Goal: Contribute content

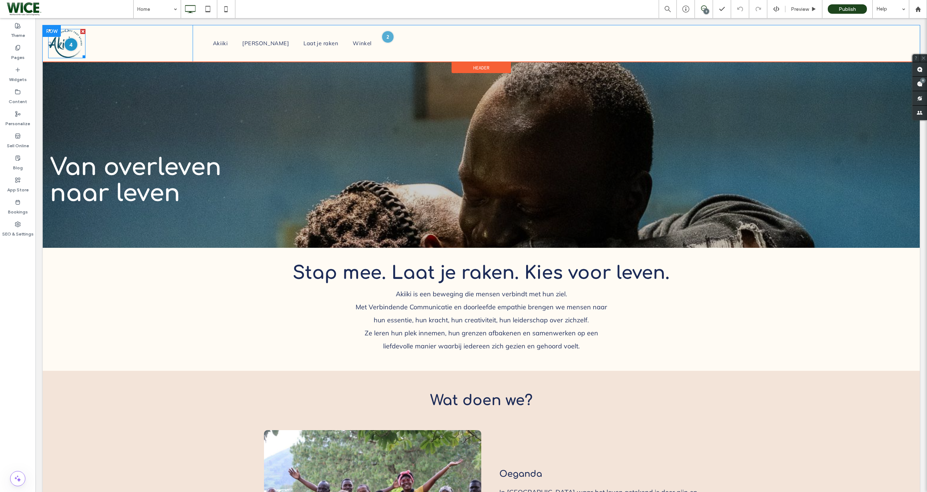
click at [75, 41] on div at bounding box center [70, 44] width 13 height 13
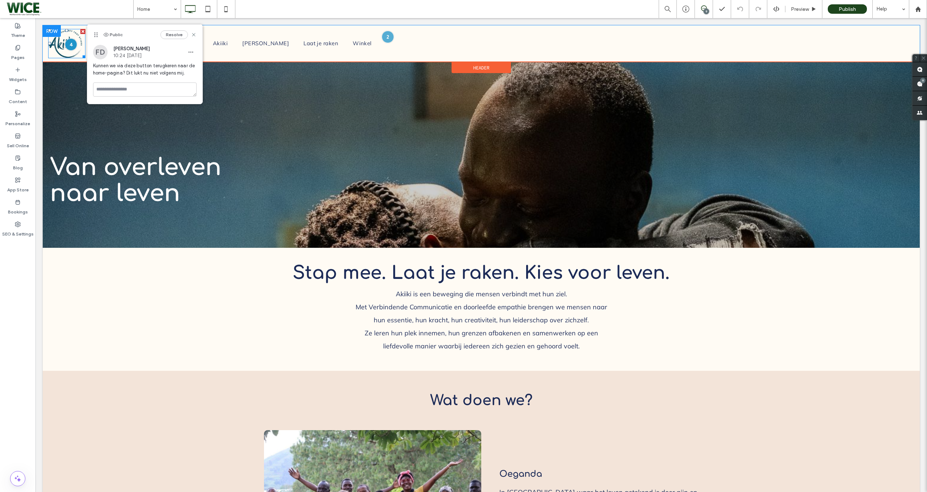
click at [52, 49] on img at bounding box center [66, 43] width 37 height 29
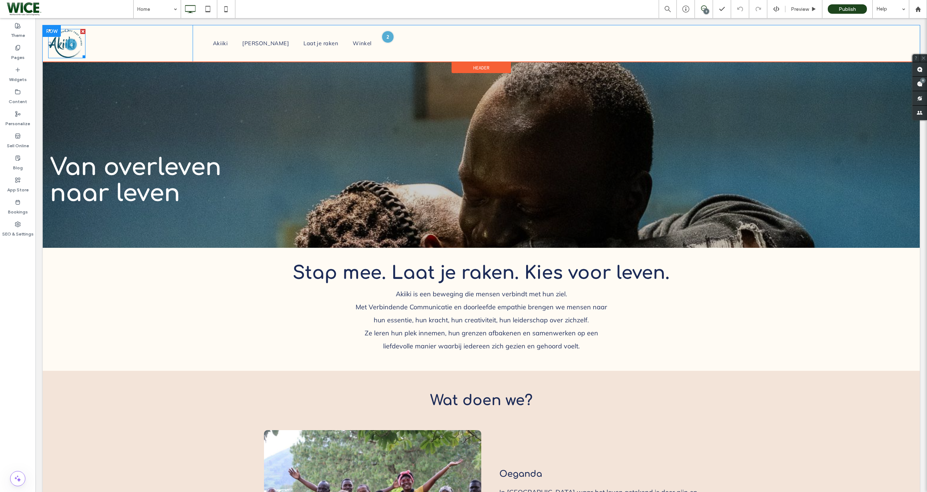
click at [55, 51] on img at bounding box center [66, 43] width 37 height 29
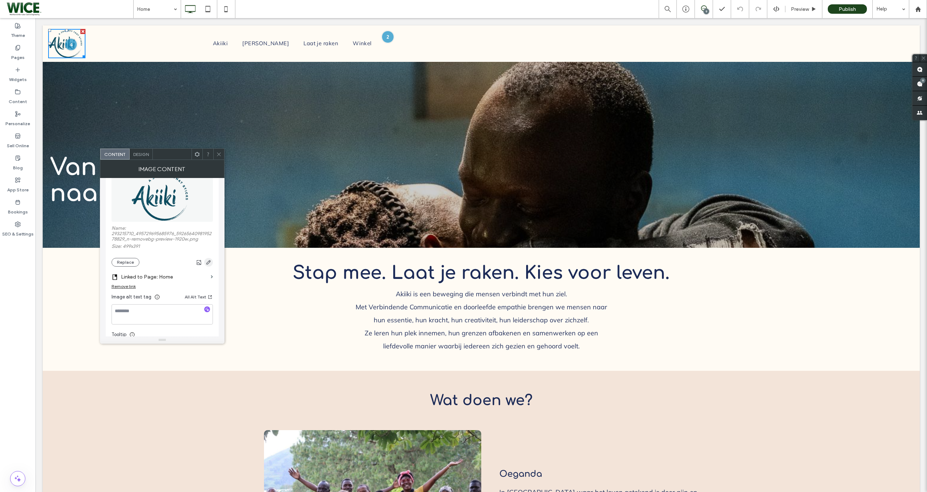
scroll to position [95, 0]
click at [223, 154] on div at bounding box center [218, 154] width 11 height 11
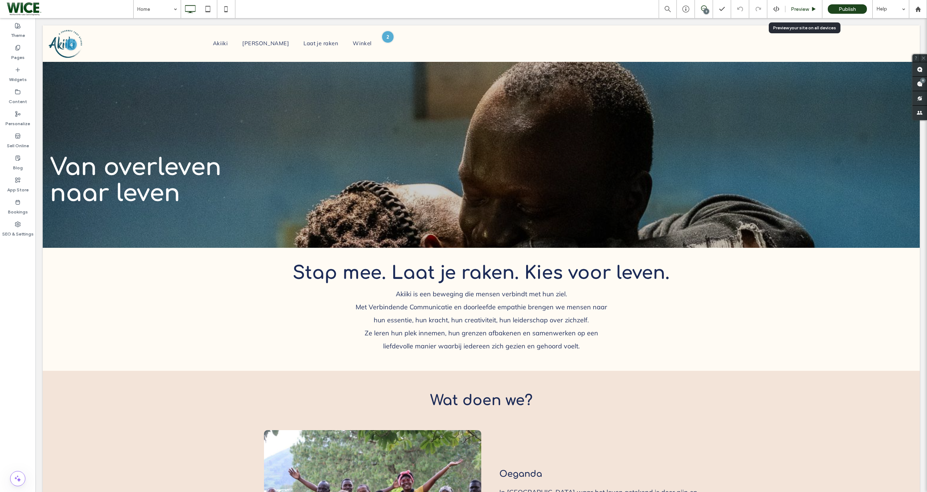
click at [787, 7] on div "Preview" at bounding box center [803, 9] width 37 height 6
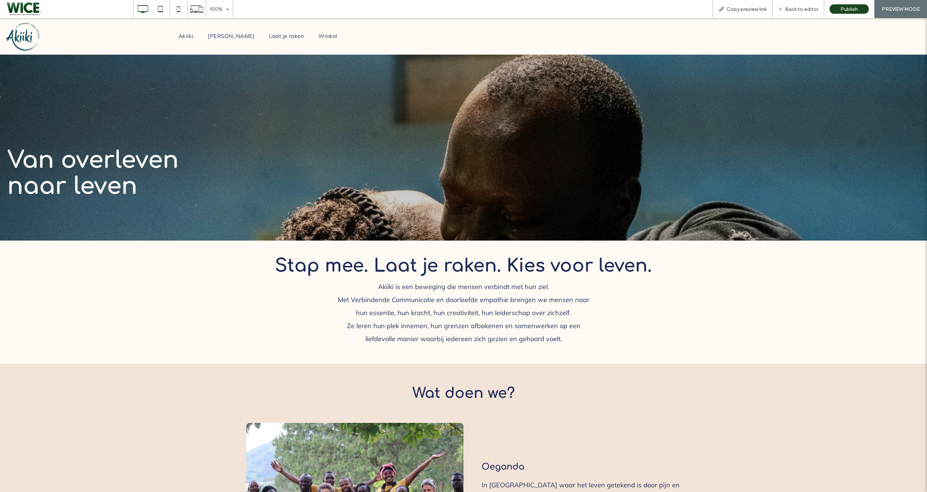
click at [34, 36] on img at bounding box center [23, 36] width 37 height 29
click at [228, 46] on div "Akiiki Kies Leven Laat je raken Winkel Click To Paste" at bounding box center [539, 36] width 763 height 37
click at [237, 36] on span "[PERSON_NAME]" at bounding box center [231, 36] width 47 height 12
click at [804, 10] on span "Back to editor" at bounding box center [801, 9] width 33 height 6
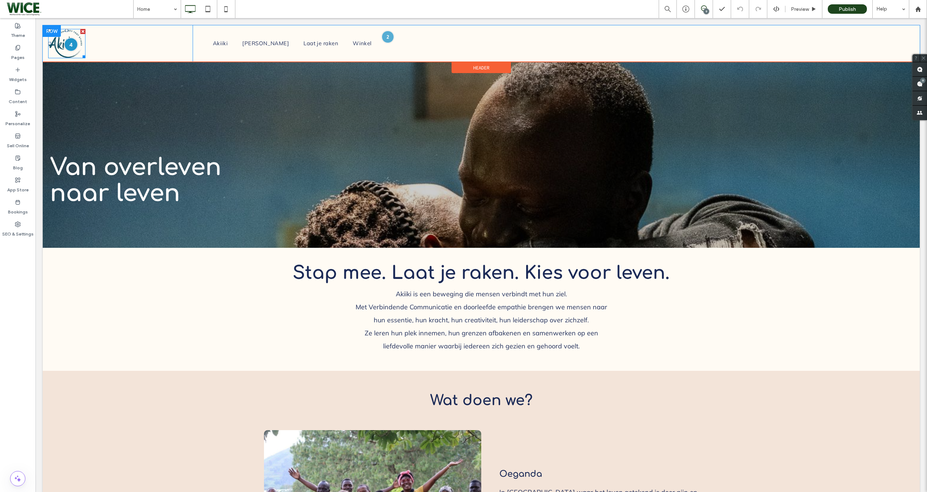
click at [75, 44] on div at bounding box center [70, 44] width 13 height 13
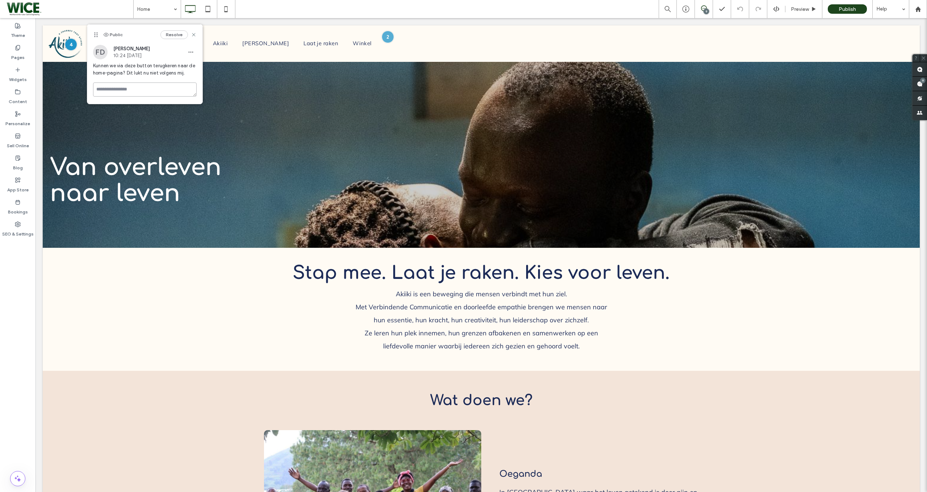
click at [133, 86] on textarea at bounding box center [145, 90] width 104 height 14
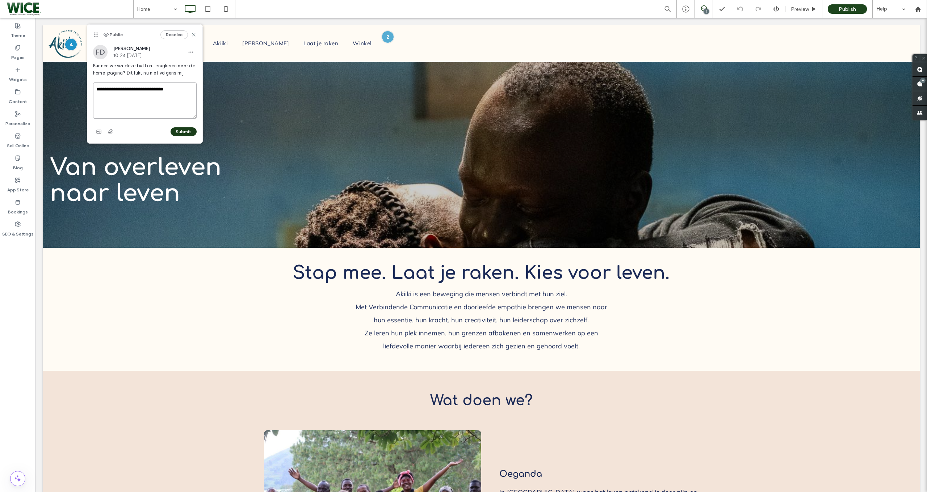
type textarea "**********"
click at [190, 130] on button "Submit" at bounding box center [183, 131] width 26 height 9
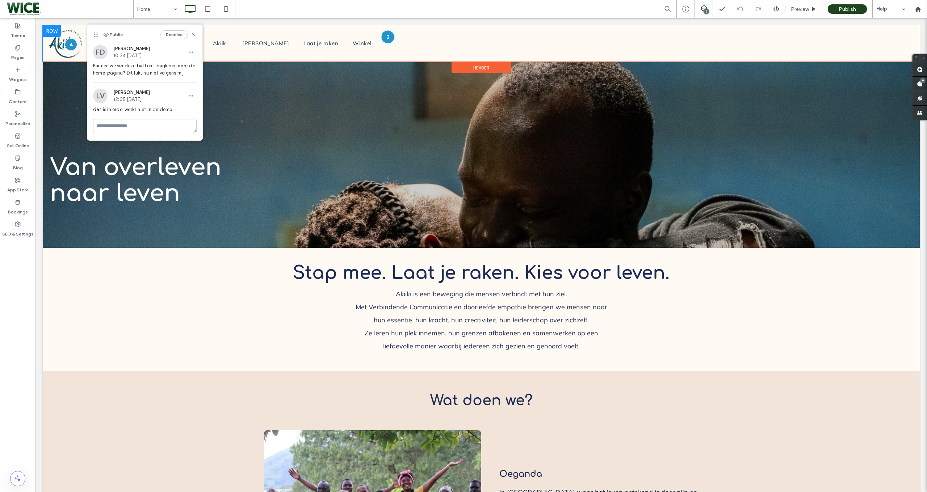
click at [388, 39] on div at bounding box center [387, 36] width 13 height 13
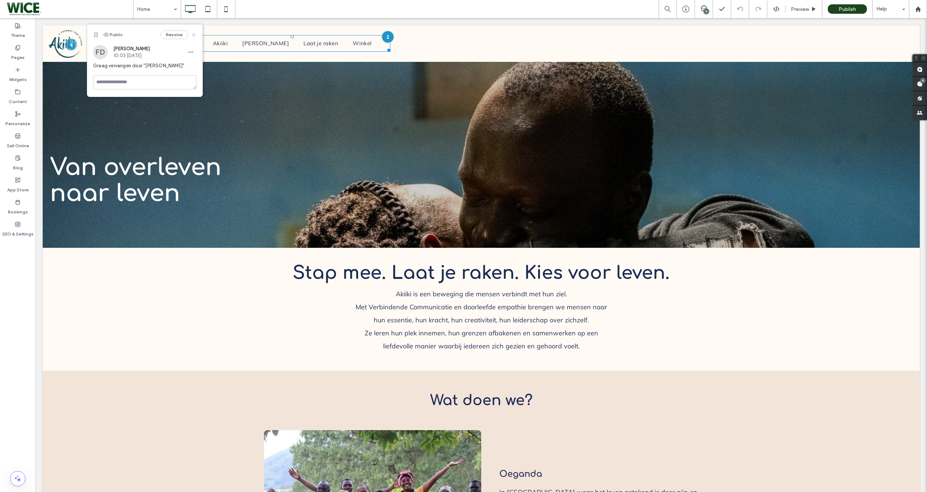
click at [193, 34] on icon at bounding box center [194, 35] width 6 height 6
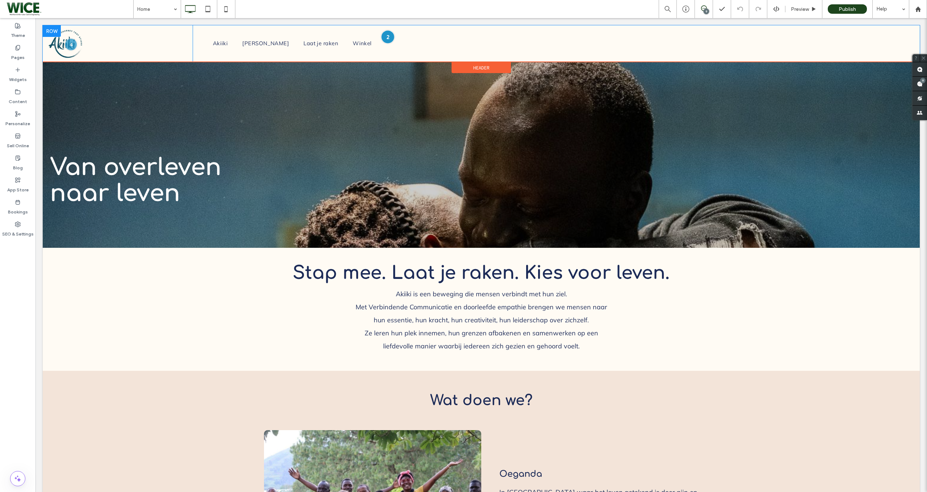
click at [388, 36] on div at bounding box center [387, 36] width 13 height 13
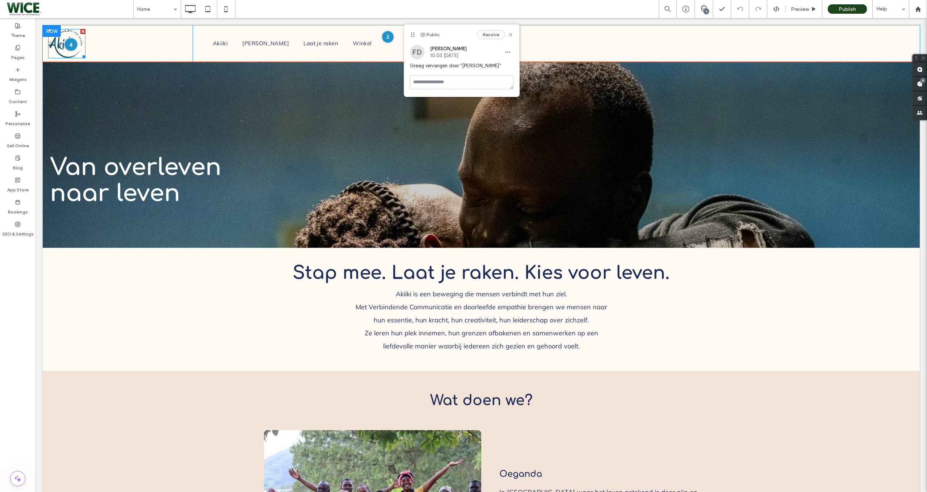
click at [71, 47] on div at bounding box center [70, 44] width 13 height 13
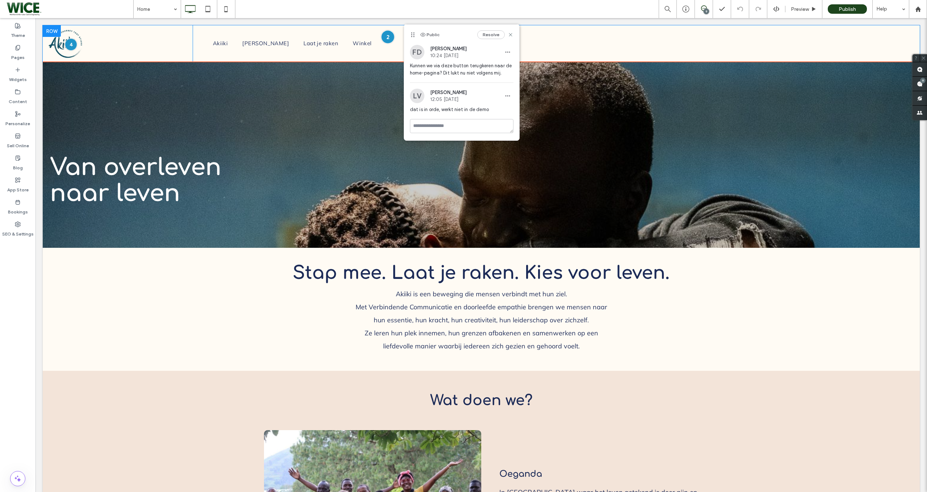
click at [387, 39] on div at bounding box center [387, 36] width 13 height 13
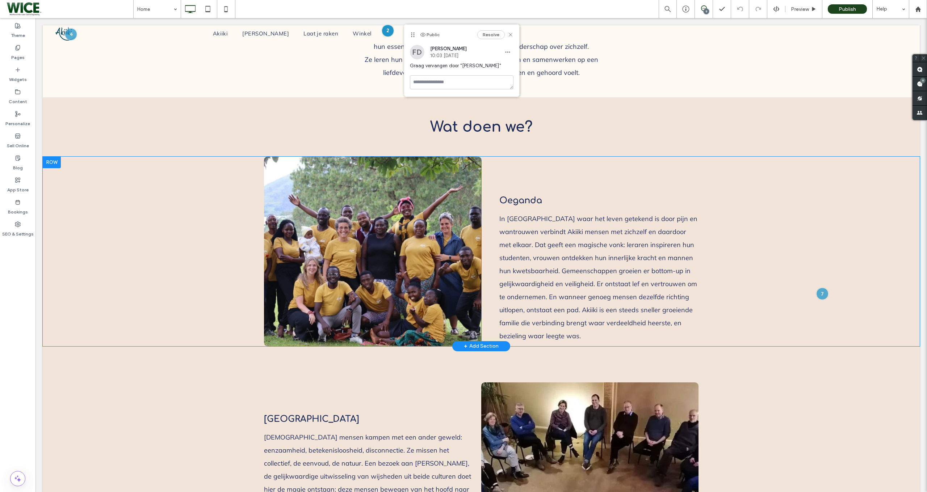
scroll to position [277, 0]
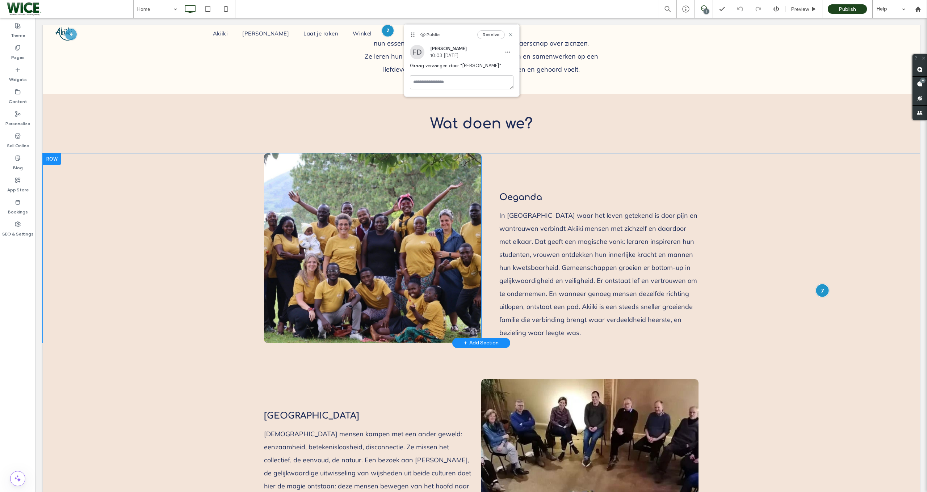
click at [822, 289] on div at bounding box center [822, 290] width 13 height 13
click at [622, 178] on div "Oeganda In [GEOGRAPHIC_DATA] waar het leven getekend is door pijn en wantrouwen…" at bounding box center [589, 248] width 217 height 190
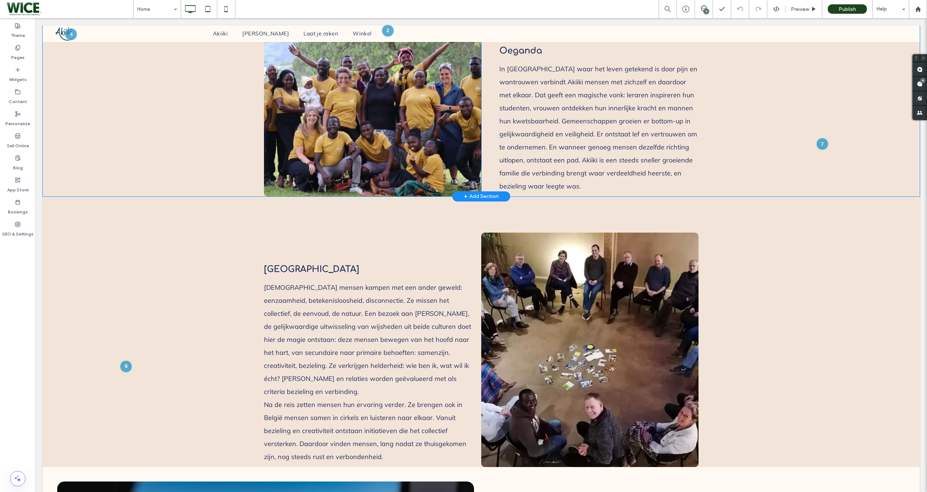
scroll to position [424, 0]
